Goal: Task Accomplishment & Management: Use online tool/utility

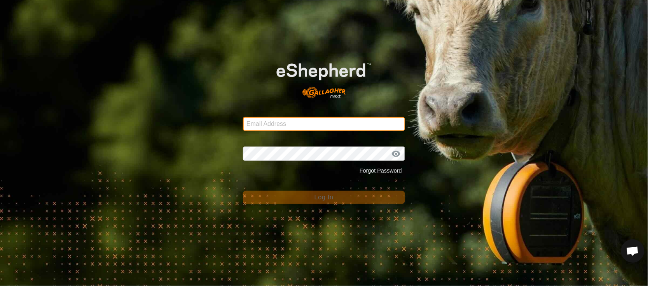
click at [273, 126] on input "Email Address" at bounding box center [324, 124] width 162 height 14
type input "[EMAIL_ADDRESS][PERSON_NAME][DOMAIN_NAME]"
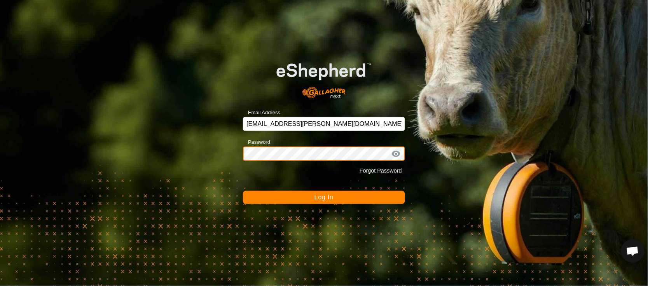
click at [243, 191] on button "Log In" at bounding box center [324, 197] width 162 height 13
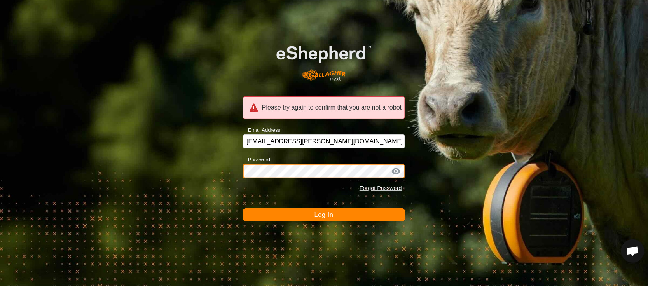
click at [177, 152] on div "Please try again to confirm that you are not a robot Email Address [EMAIL_ADDRE…" at bounding box center [324, 143] width 648 height 286
click at [243, 208] on button "Log In" at bounding box center [324, 214] width 162 height 13
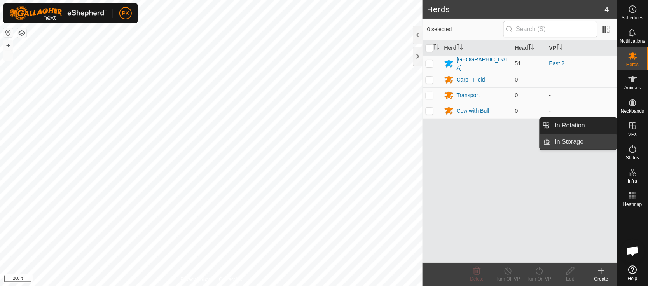
click at [584, 139] on link "In Storage" at bounding box center [583, 142] width 66 height 16
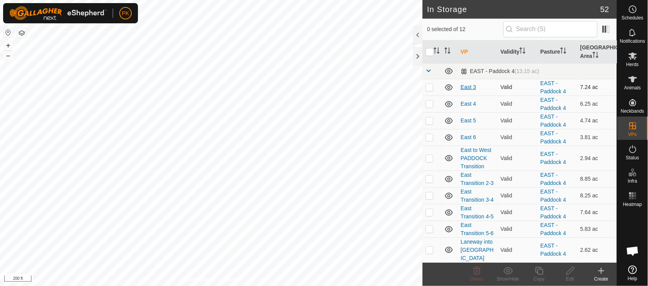
click at [468, 87] on link "East 3" at bounding box center [468, 87] width 16 height 6
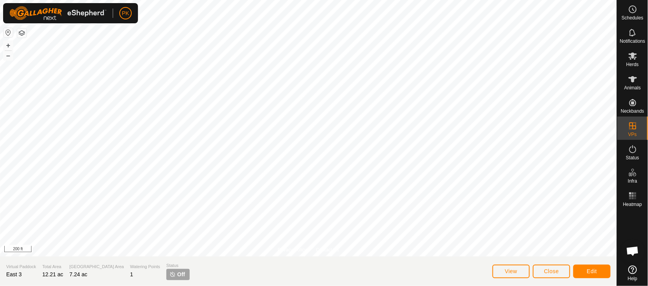
click at [177, 277] on span "Off" at bounding box center [181, 274] width 8 height 8
click at [586, 271] on button "Edit" at bounding box center [591, 272] width 37 height 14
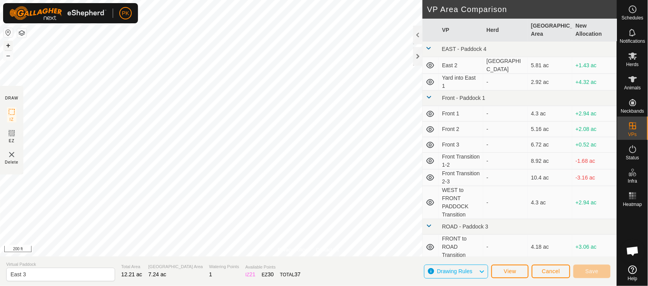
click at [11, 44] on button "+" at bounding box center [7, 45] width 9 height 9
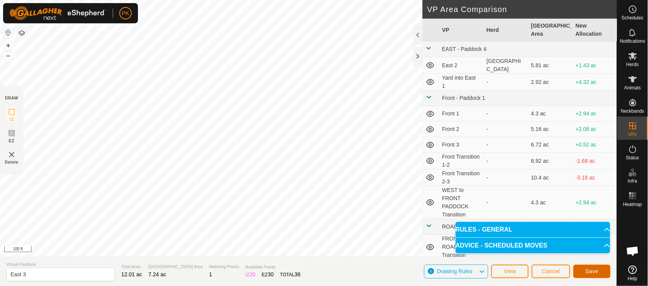
click at [597, 269] on span "Save" at bounding box center [591, 271] width 13 height 6
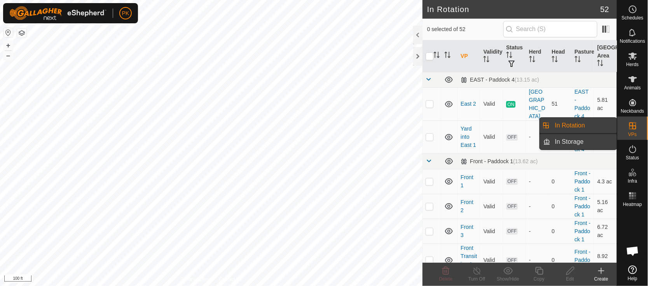
click at [583, 139] on link "In Storage" at bounding box center [583, 142] width 66 height 16
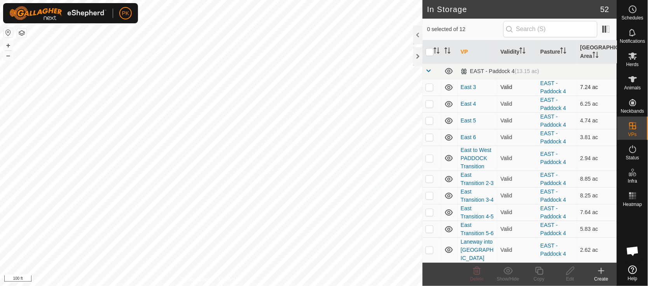
click at [431, 86] on p-checkbox at bounding box center [429, 87] width 8 height 6
checkbox input "true"
click at [430, 106] on p-checkbox at bounding box center [429, 104] width 8 height 6
checkbox input "true"
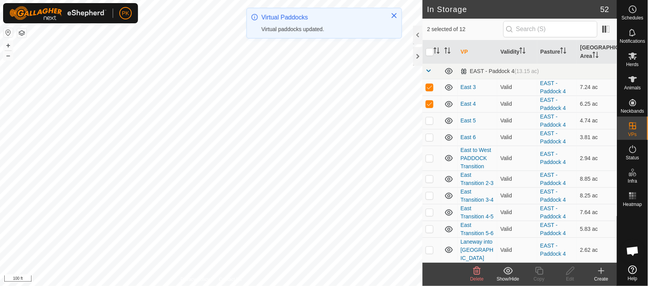
click at [429, 118] on p-checkbox at bounding box center [429, 120] width 8 height 6
checkbox input "true"
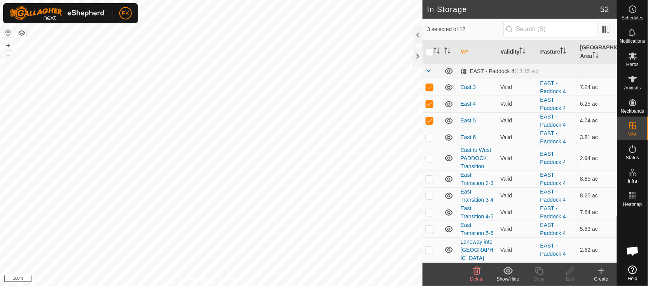
click at [430, 137] on p-checkbox at bounding box center [429, 137] width 8 height 6
checkbox input "true"
click at [508, 269] on icon at bounding box center [507, 270] width 9 height 7
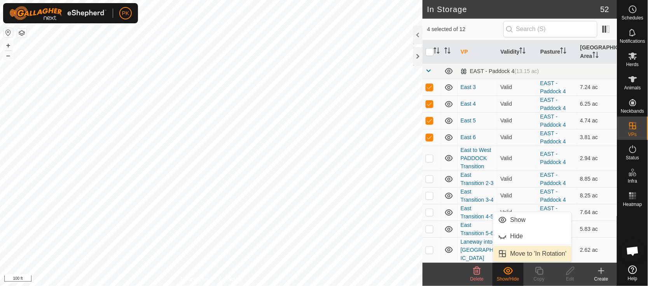
click at [520, 255] on link "Move to 'In Rotation'" at bounding box center [532, 254] width 78 height 16
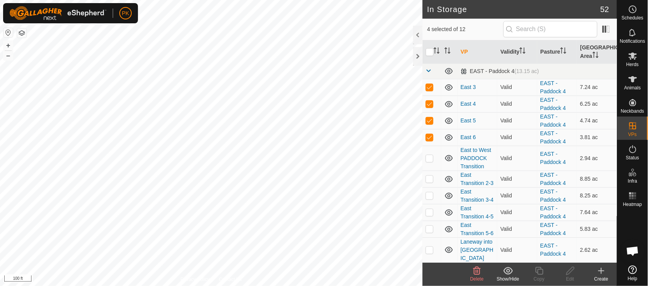
checkbox input "false"
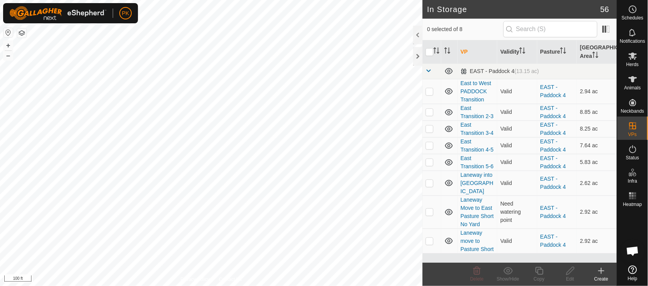
click at [305, 286] on html "PK Schedules Notifications Herds Animals Neckbands VPs Status Infra Heatmap Hel…" at bounding box center [324, 143] width 648 height 286
click at [638, 188] on div "Heatmap" at bounding box center [632, 197] width 31 height 23
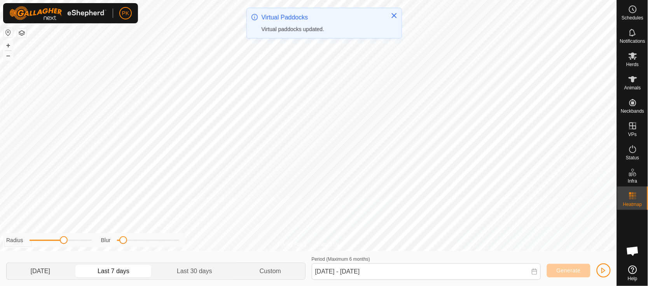
click at [44, 267] on p-togglebutton "[DATE]" at bounding box center [40, 271] width 67 height 16
type input "[DATE] - [DATE]"
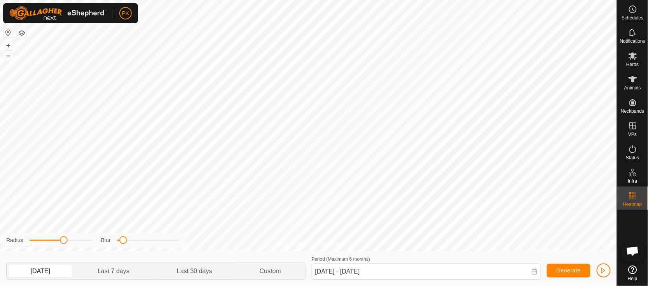
click at [45, 268] on p-togglebutton "[DATE]" at bounding box center [40, 271] width 67 height 16
click at [6, 54] on button "–" at bounding box center [7, 55] width 9 height 9
click at [8, 44] on button "+" at bounding box center [7, 45] width 9 height 9
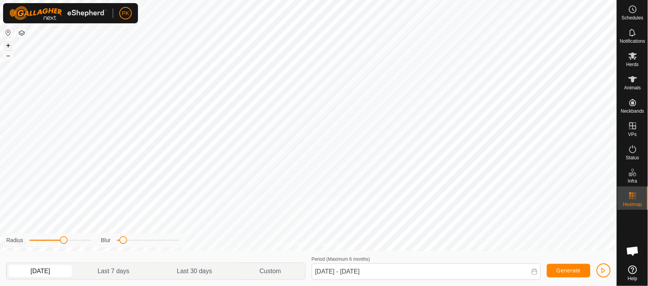
click at [8, 44] on button "+" at bounding box center [7, 45] width 9 height 9
click at [7, 57] on button "–" at bounding box center [7, 55] width 9 height 9
click at [629, 13] on icon at bounding box center [632, 9] width 9 height 9
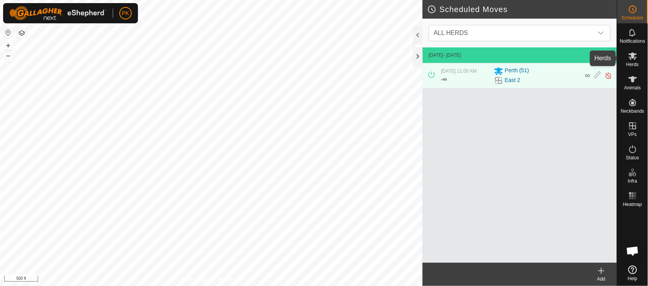
click at [636, 58] on icon at bounding box center [632, 55] width 9 height 9
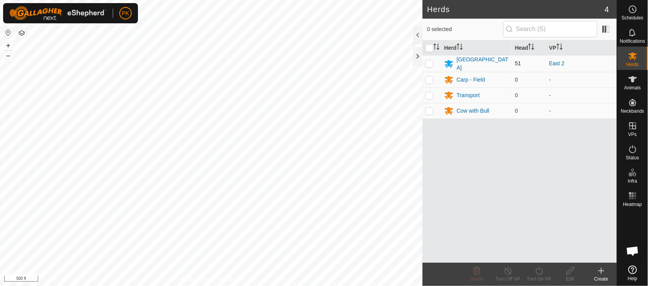
click at [428, 61] on p-checkbox at bounding box center [429, 63] width 8 height 6
checkbox input "true"
click at [542, 273] on icon at bounding box center [538, 271] width 7 height 8
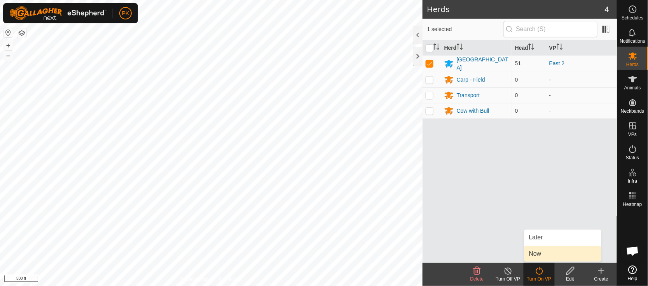
click at [542, 253] on link "Now" at bounding box center [562, 254] width 77 height 16
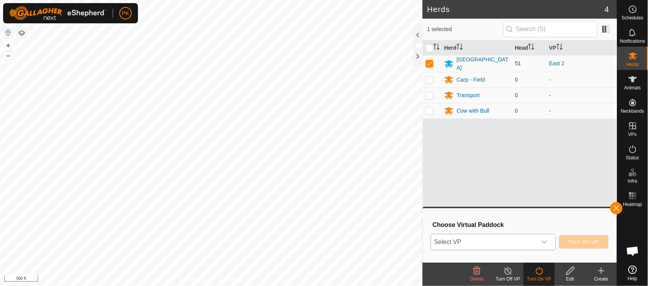
click at [546, 242] on icon "dropdown trigger" at bounding box center [544, 242] width 6 height 6
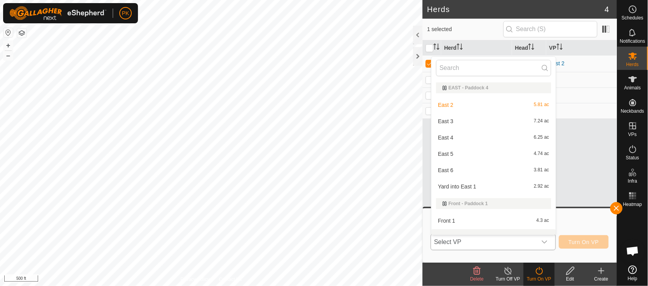
scroll to position [10, 0]
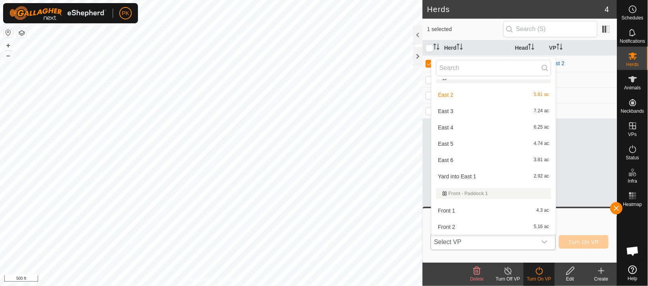
click at [499, 110] on li "East 3 7.24 ac" at bounding box center [493, 111] width 124 height 16
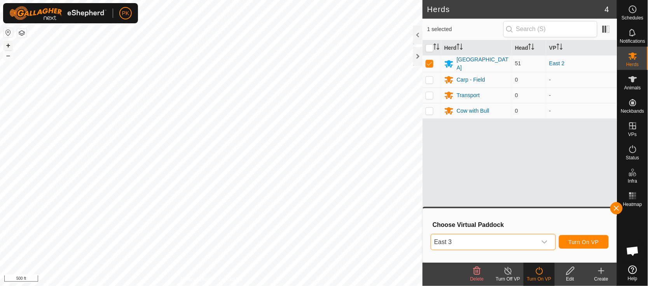
click at [10, 46] on button "+" at bounding box center [7, 45] width 9 height 9
click at [584, 240] on span "Turn On VP" at bounding box center [583, 242] width 30 height 6
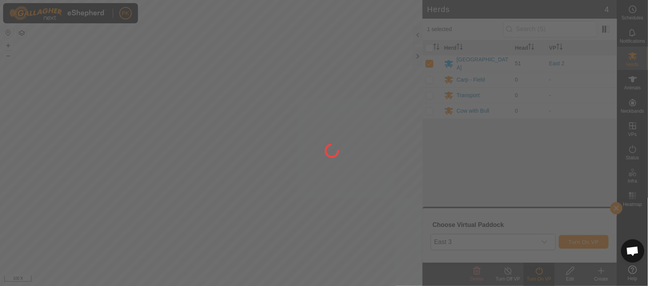
click at [584, 240] on div at bounding box center [324, 143] width 648 height 286
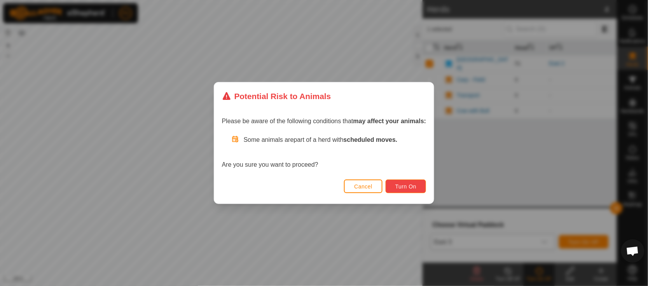
click at [403, 183] on button "Turn On" at bounding box center [405, 186] width 40 height 14
